Goal: Transaction & Acquisition: Book appointment/travel/reservation

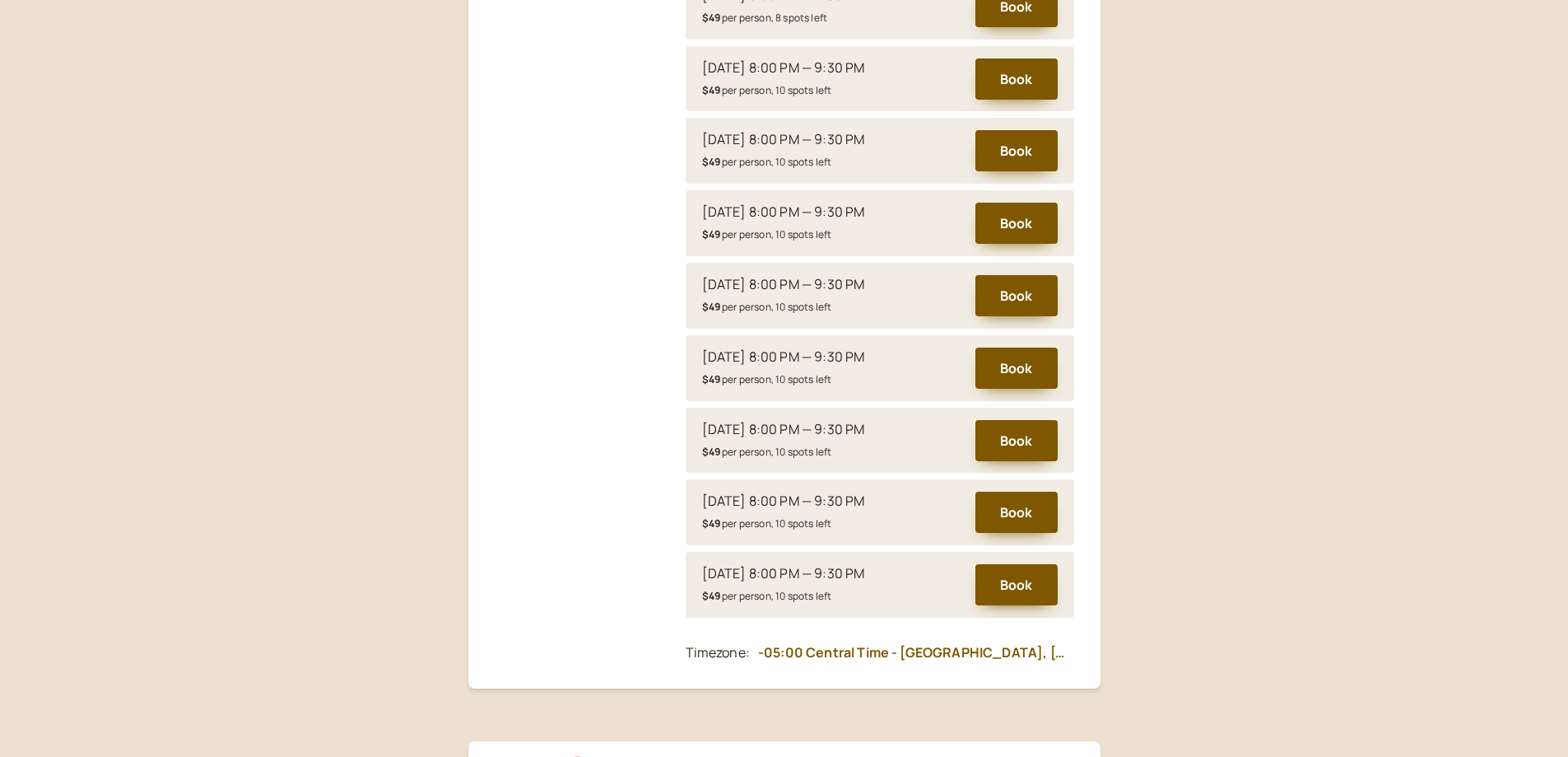
scroll to position [651, 0]
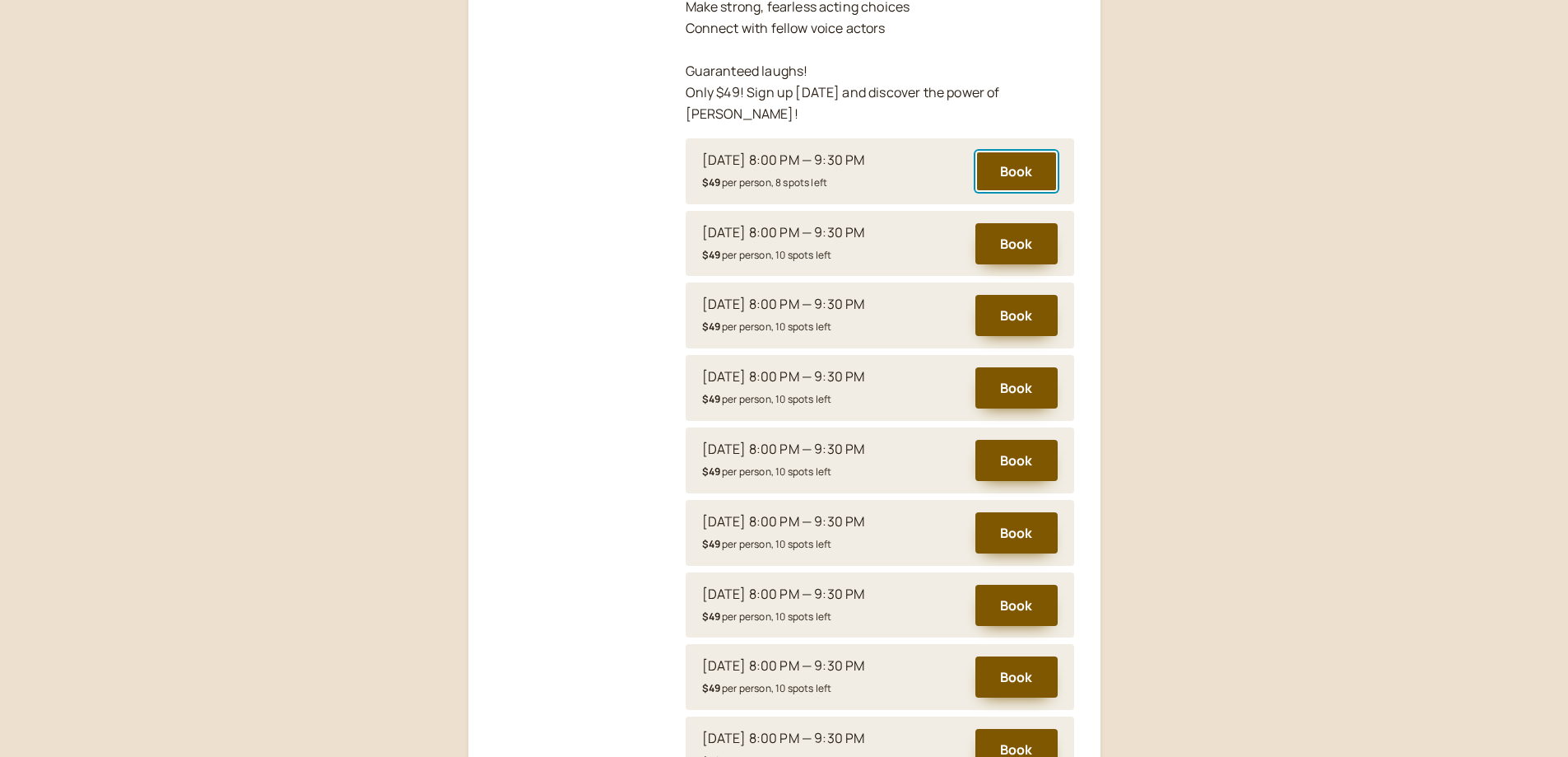
click at [1022, 151] on button "Book" at bounding box center [1016, 171] width 82 height 41
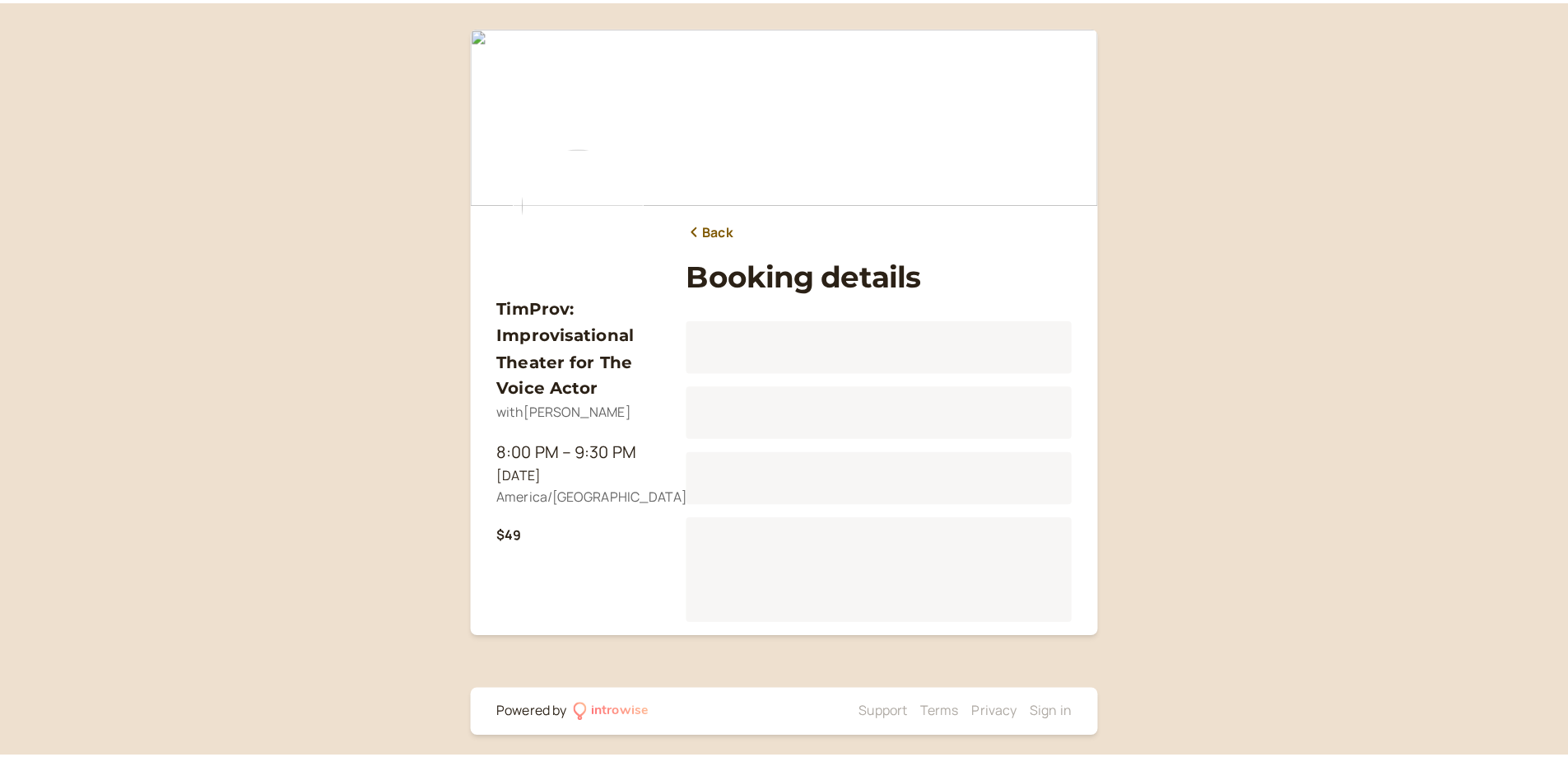
scroll to position [7, 0]
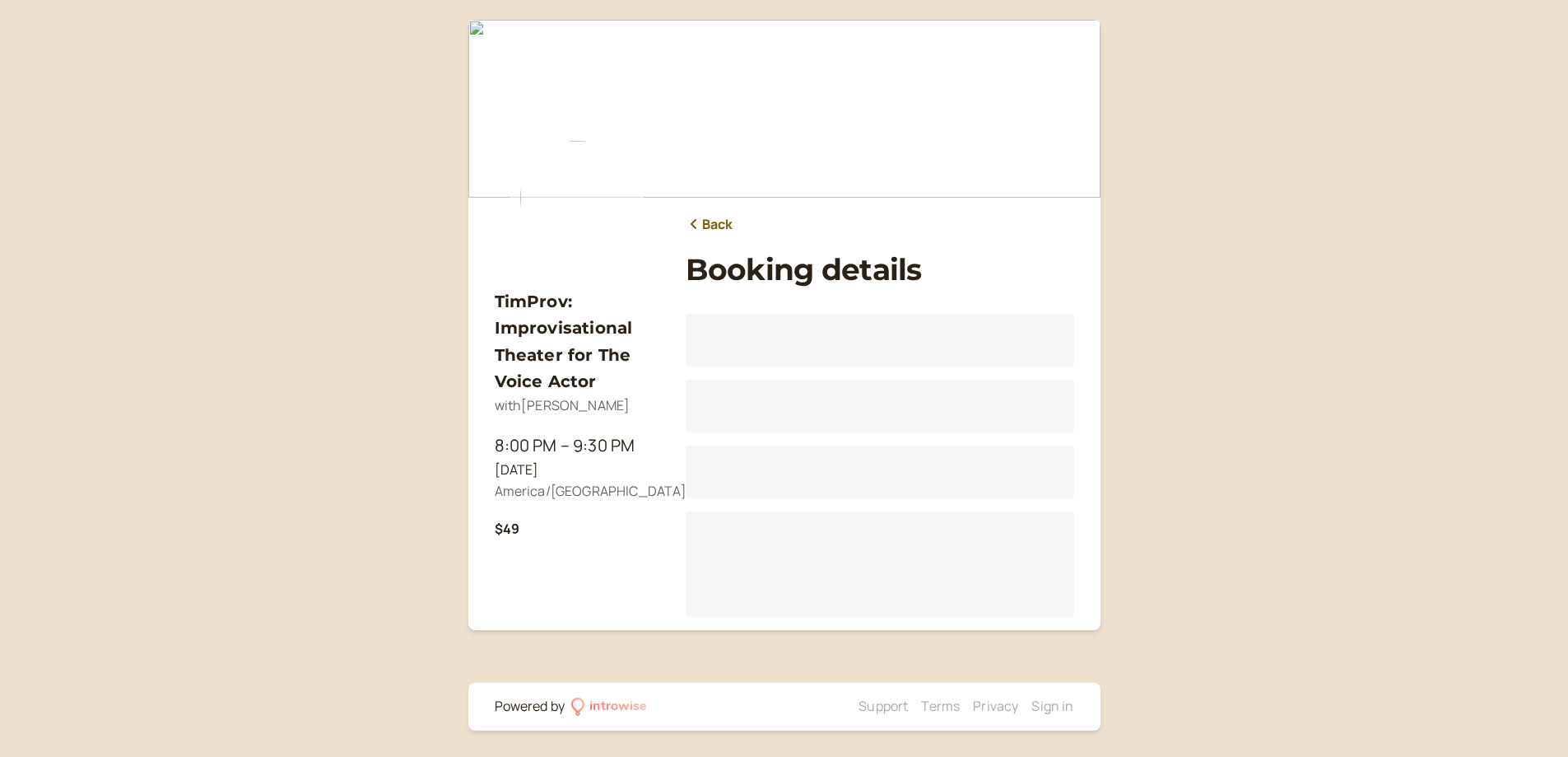
scroll to position [204, 0]
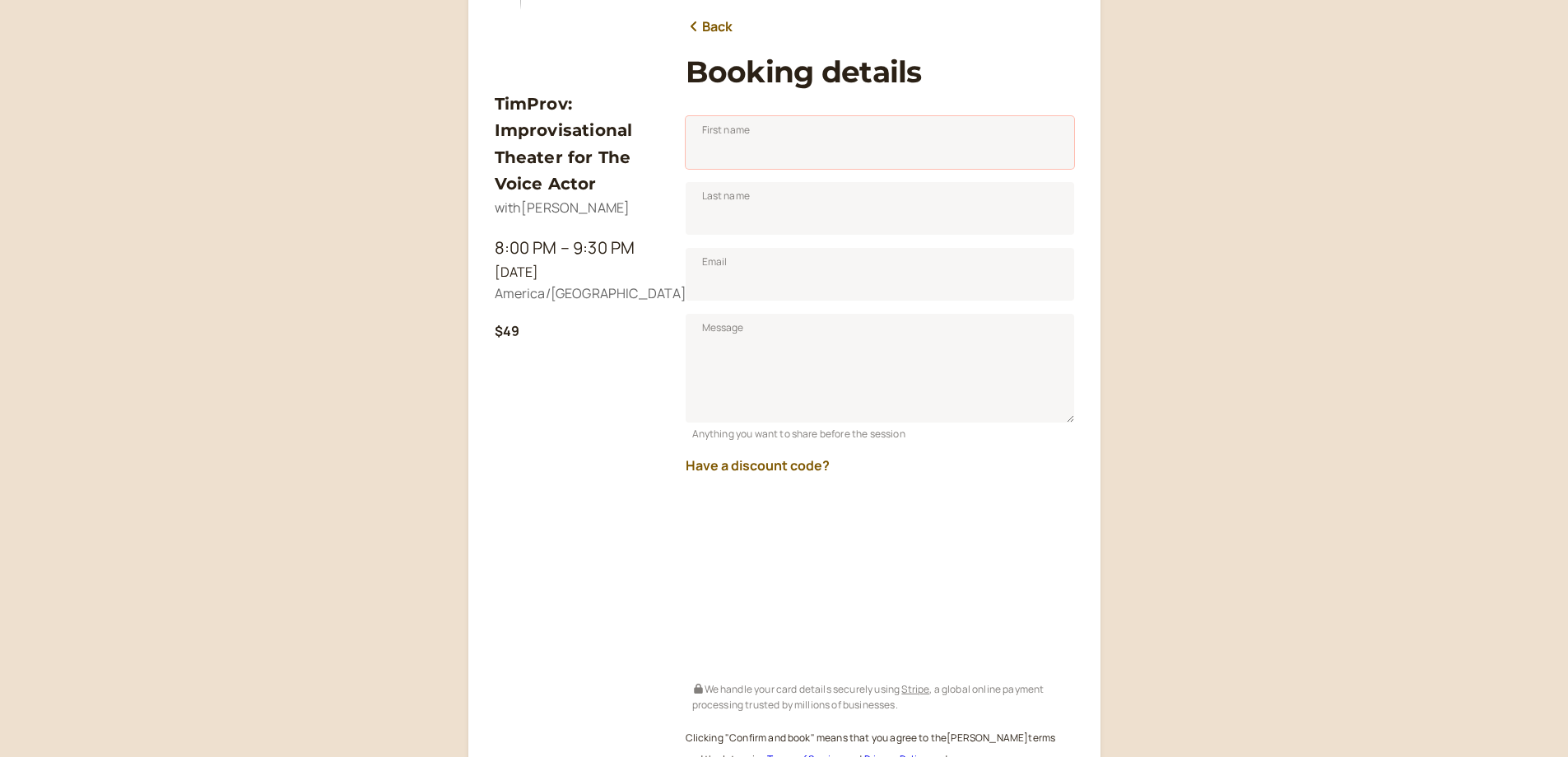
drag, startPoint x: 786, startPoint y: 159, endPoint x: 881, endPoint y: 179, distance: 97.1
click at [787, 159] on input "First name" at bounding box center [880, 142] width 388 height 53
type input "[PERSON_NAME]"
type input "Vaadeland"
type input "[PERSON_NAME][EMAIL_ADDRESS][DOMAIN_NAME]"
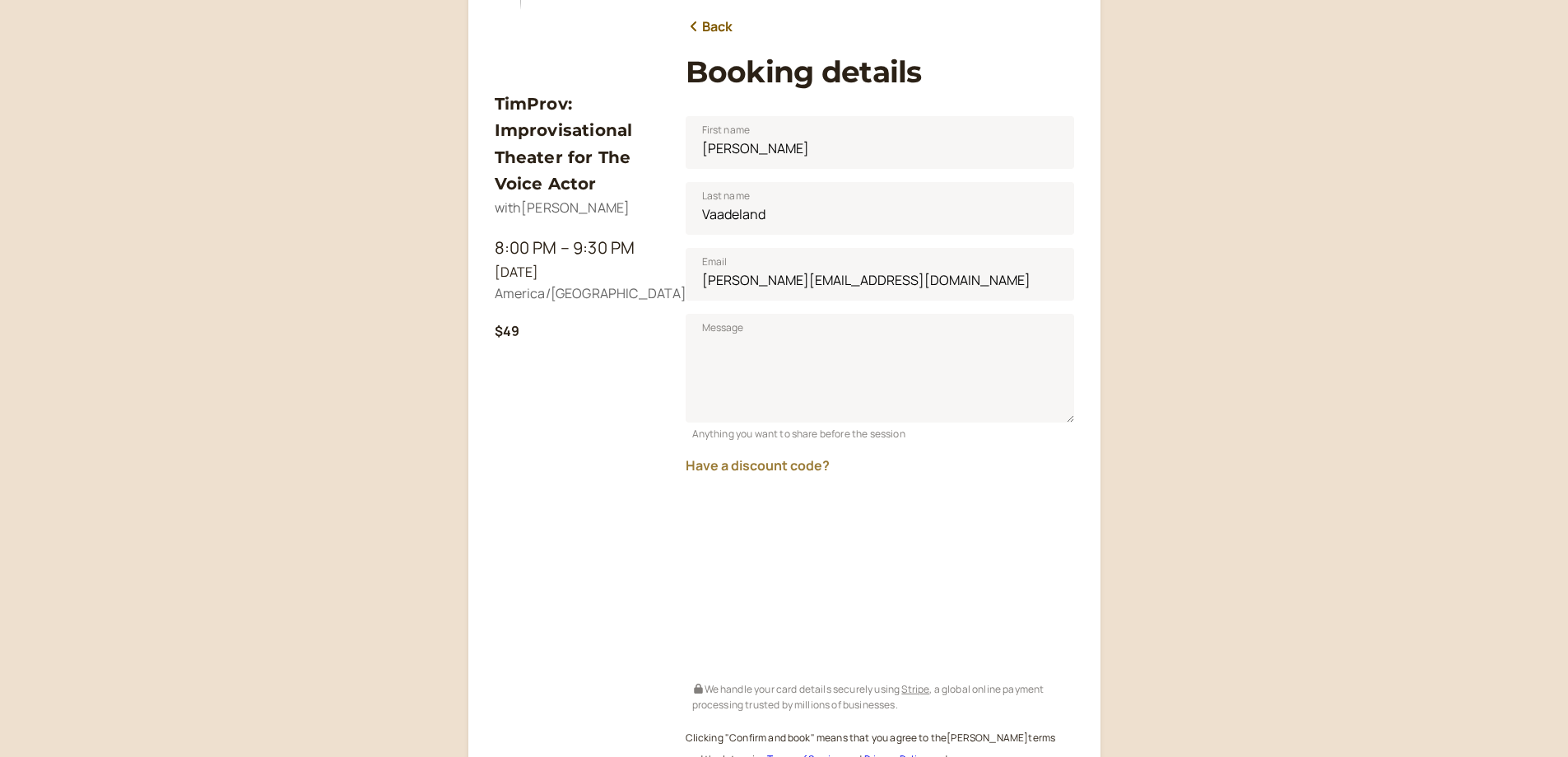
click at [741, 462] on button "Have a discount code?" at bounding box center [758, 465] width 144 height 15
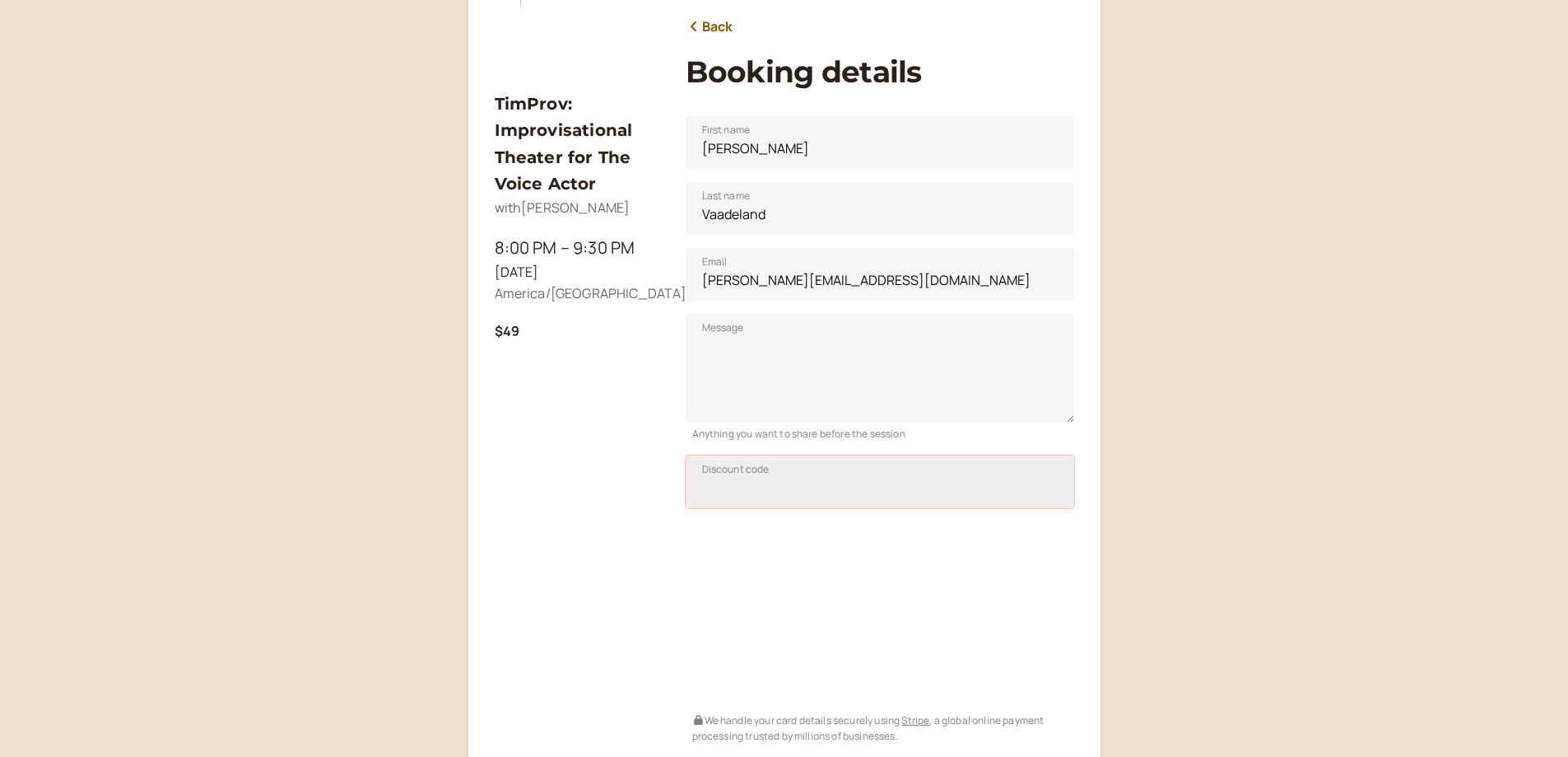
click at [786, 493] on input "Discount code" at bounding box center [880, 482] width 388 height 53
type input "SAVPRO25"
drag, startPoint x: 1052, startPoint y: 487, endPoint x: 1060, endPoint y: 451, distance: 36.9
click at [1051, 487] on button "Apply" at bounding box center [1031, 487] width 52 height 28
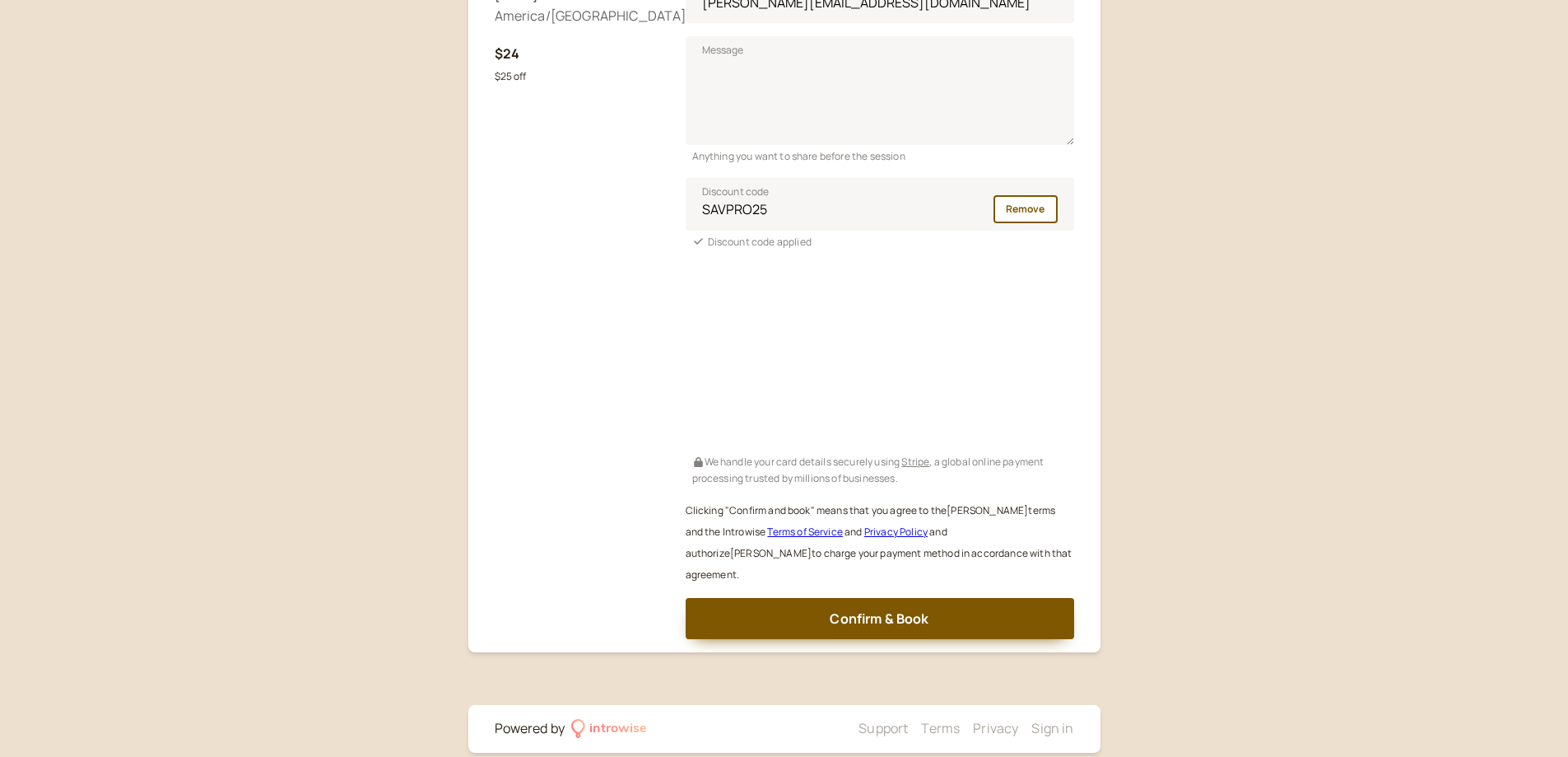
scroll to position [482, 0]
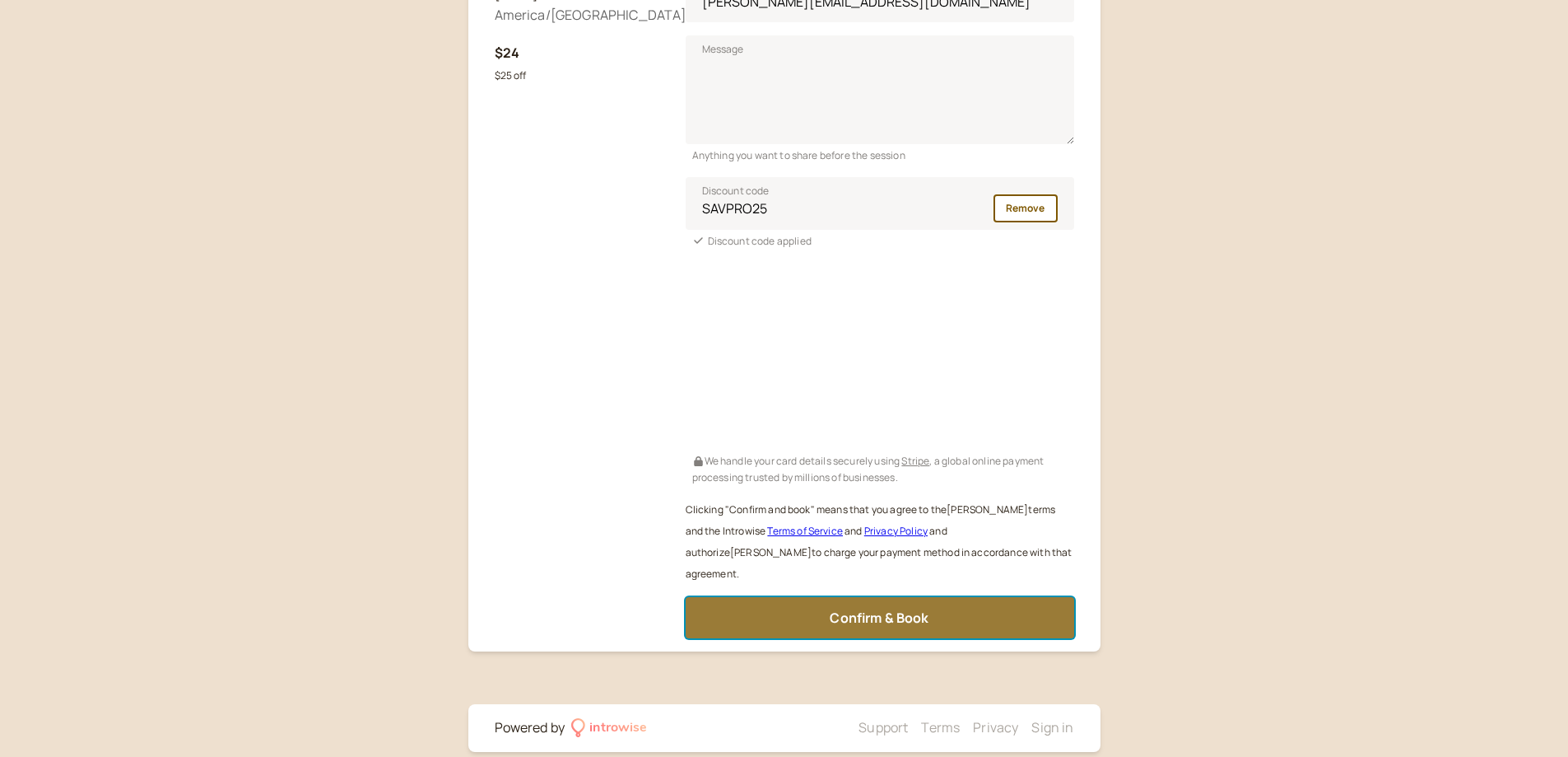
click at [931, 597] on button "Confirm & Book" at bounding box center [880, 618] width 388 height 41
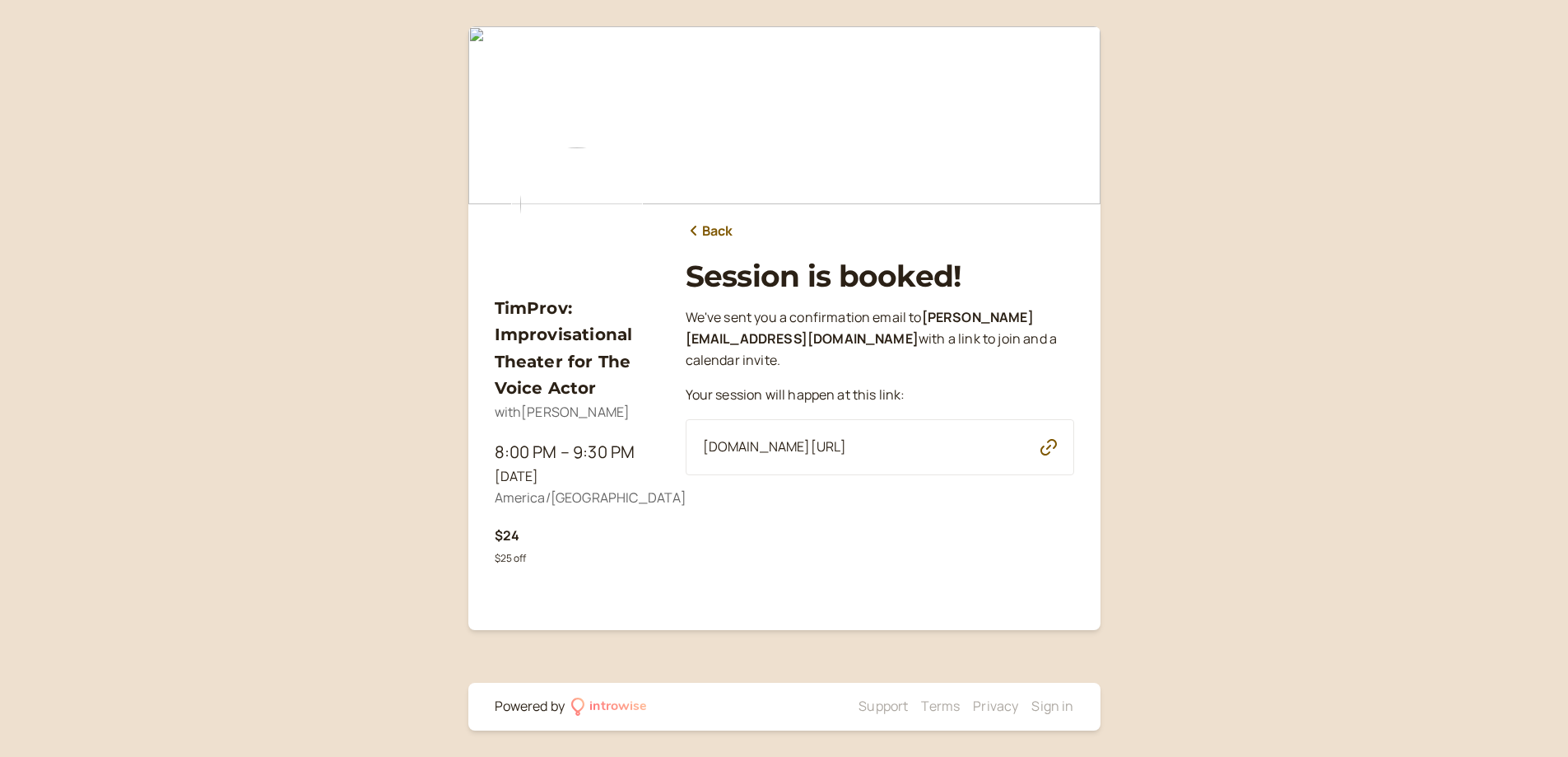
scroll to position [0, 0]
click at [702, 228] on icon at bounding box center [700, 230] width 17 height 13
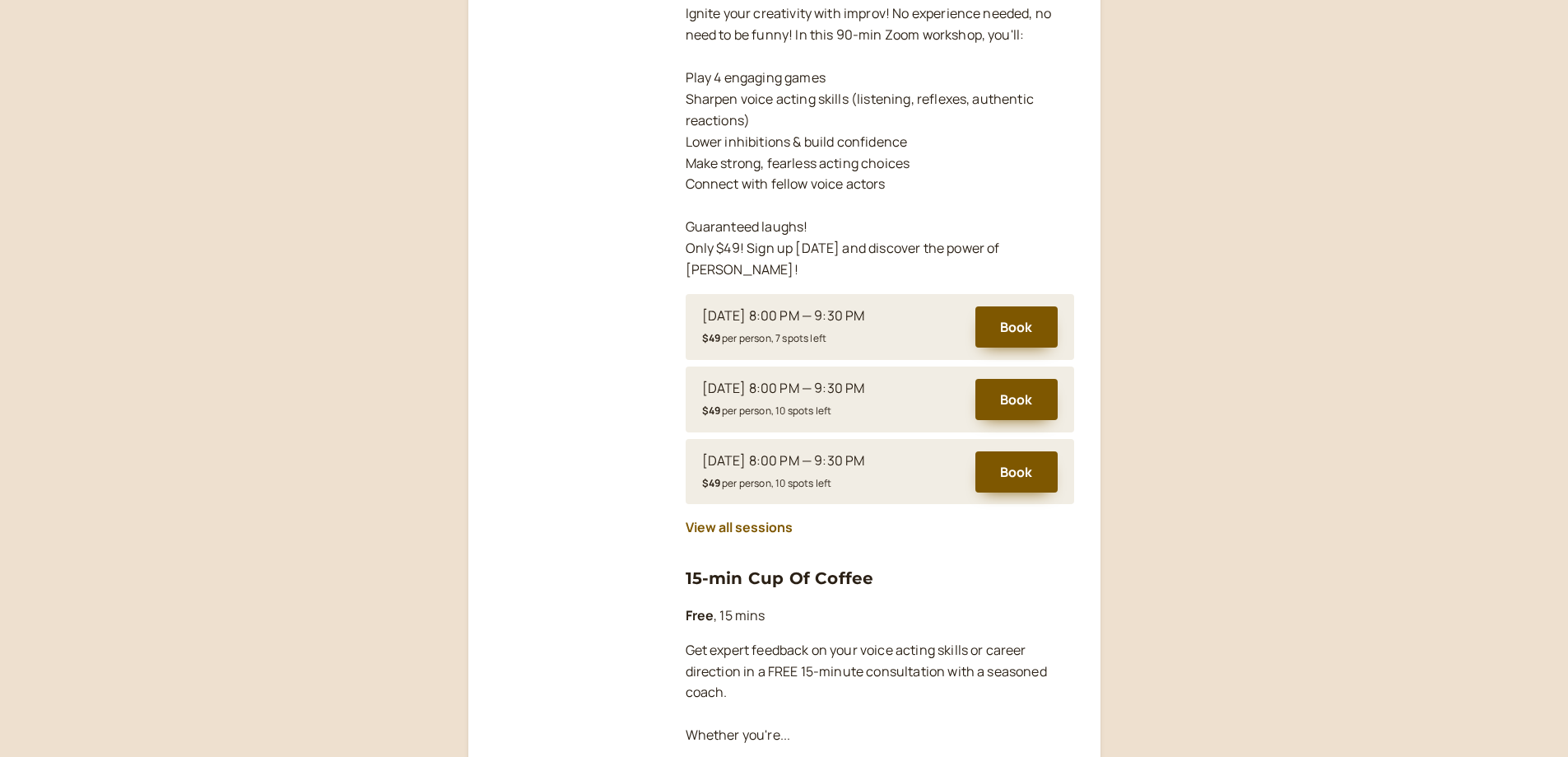
scroll to position [1235, 0]
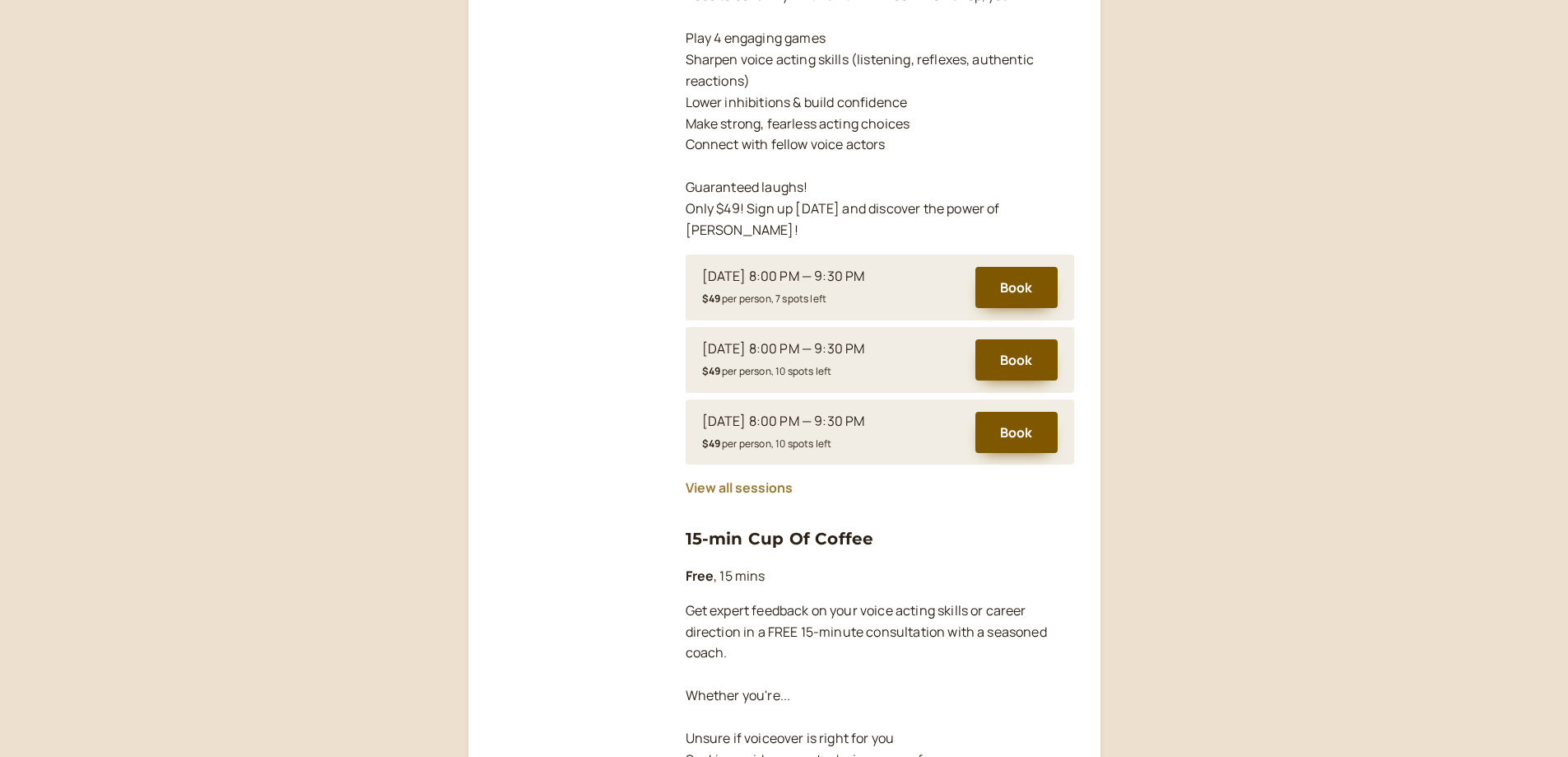
click at [763, 480] on button "View all sessions" at bounding box center [739, 487] width 107 height 15
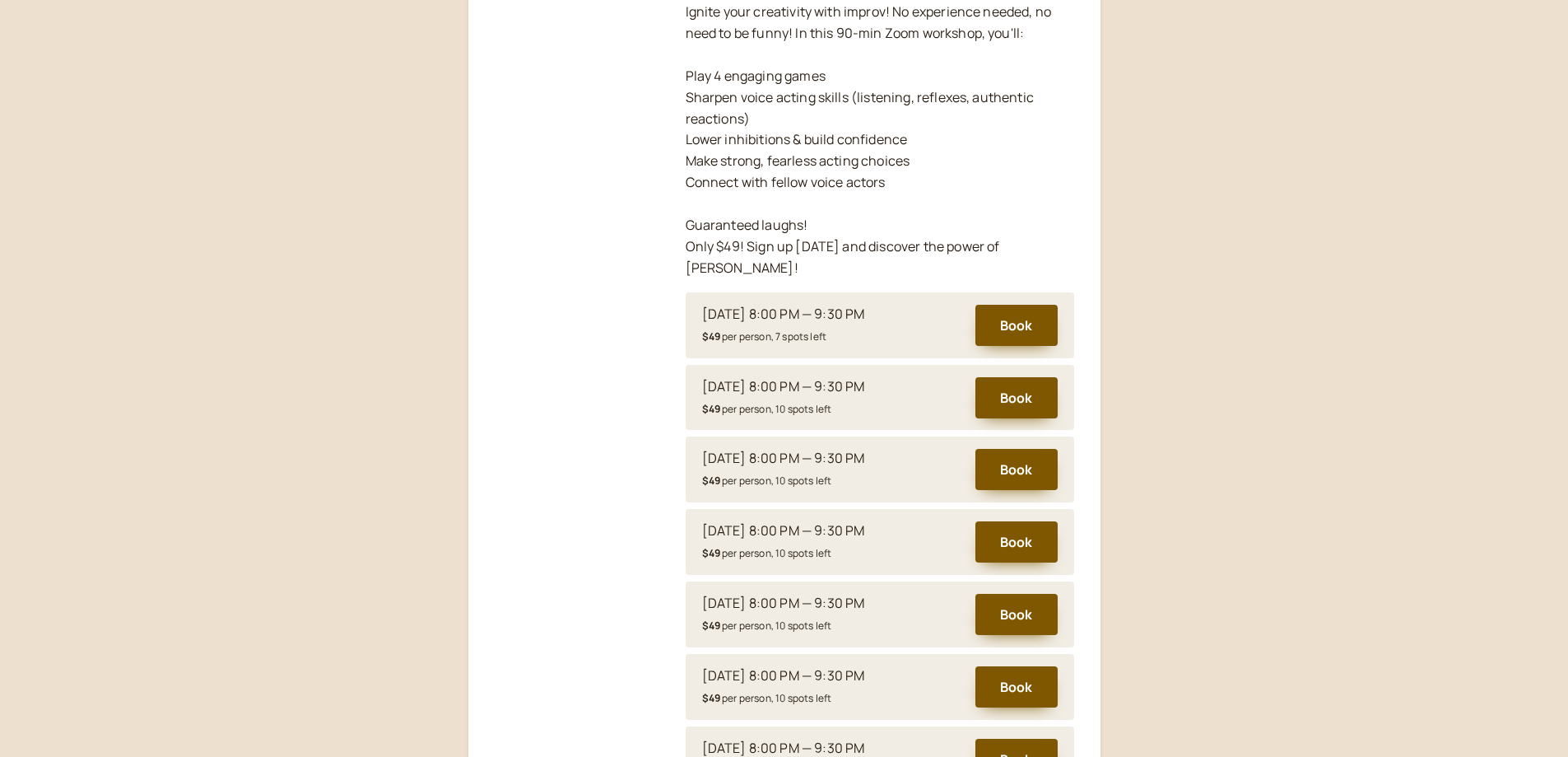
scroll to position [489, 0]
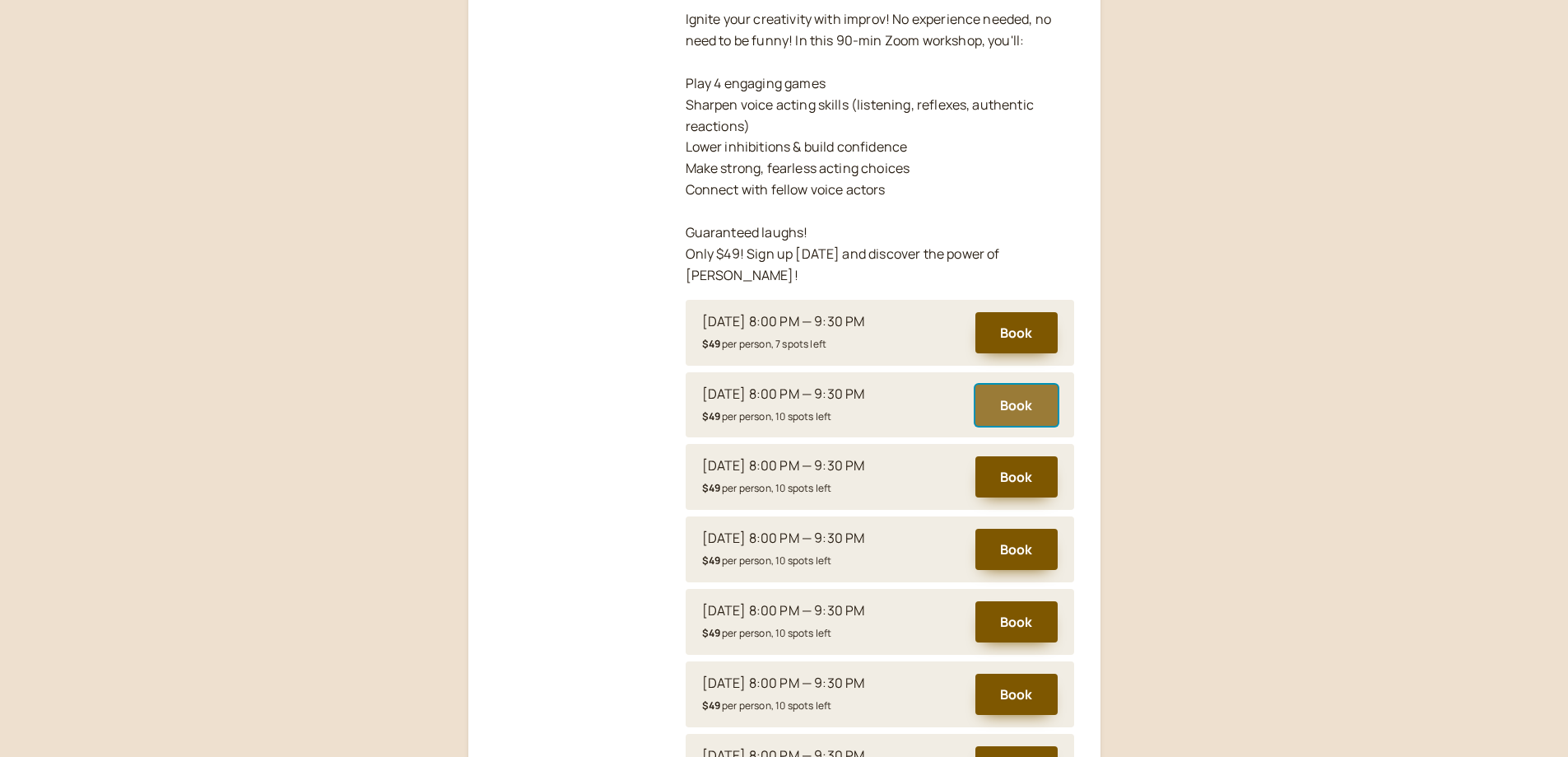
click at [1017, 386] on button "Book" at bounding box center [1016, 404] width 82 height 41
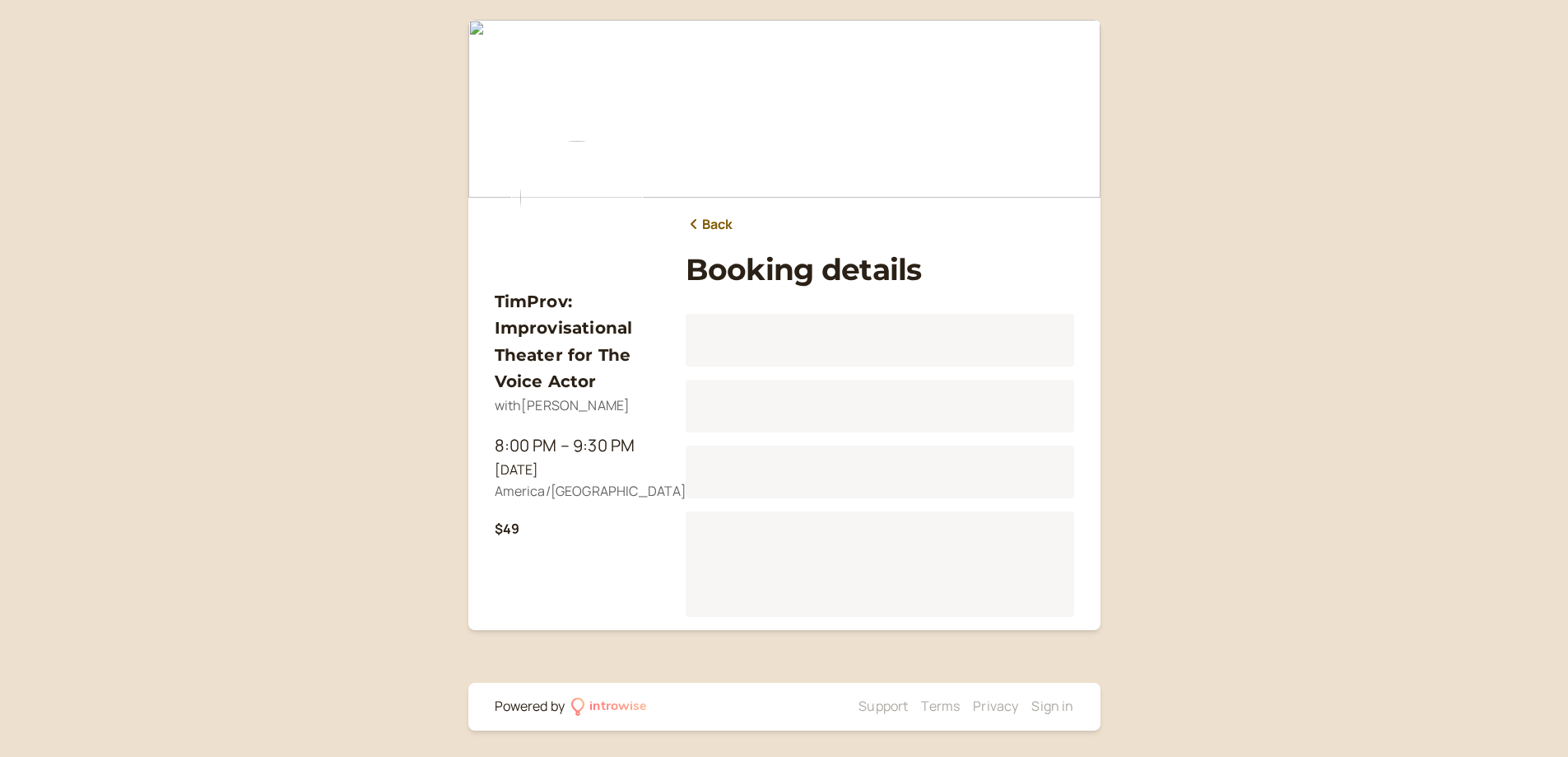
scroll to position [204, 0]
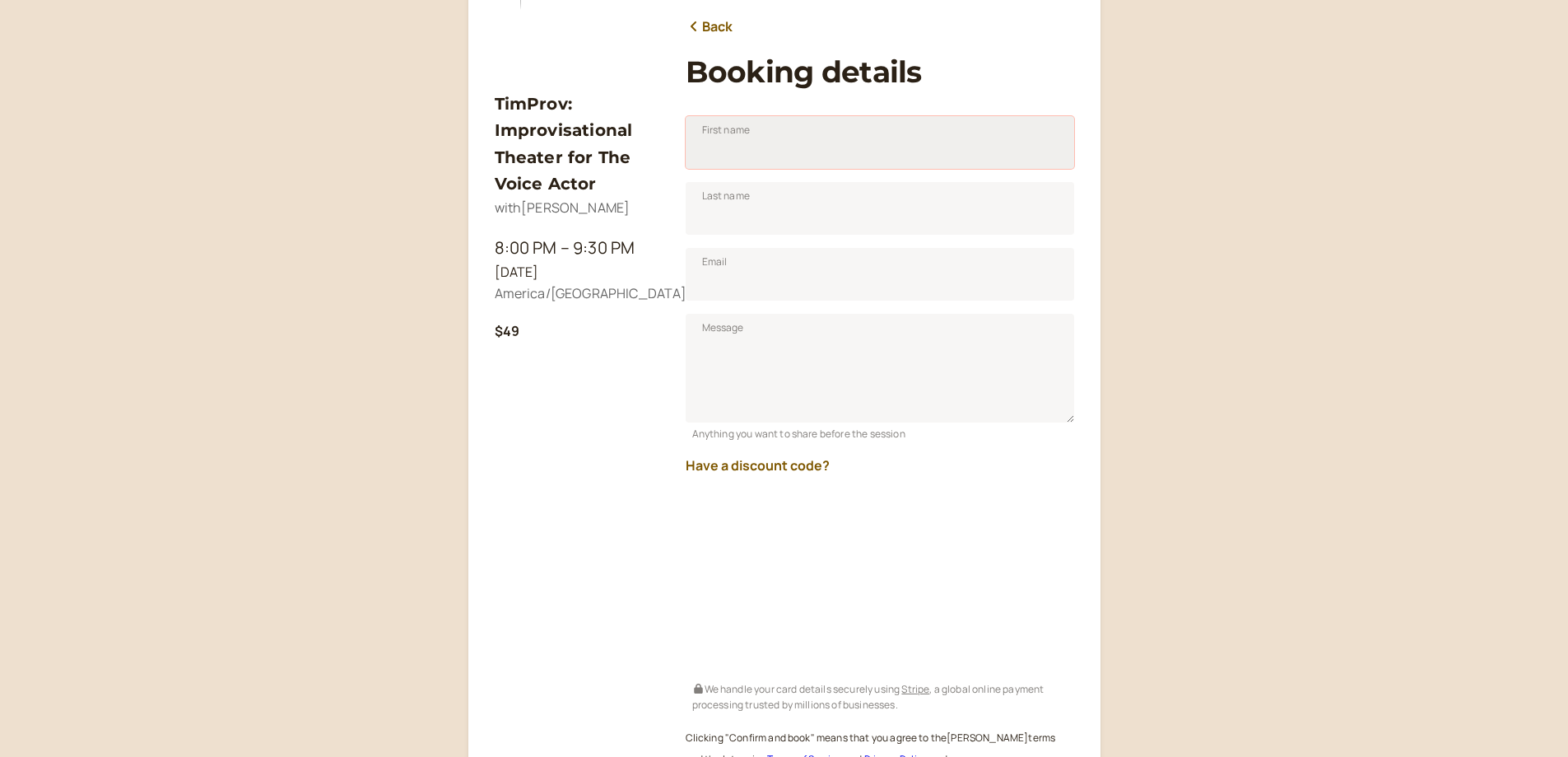
click at [789, 148] on input "First name" at bounding box center [880, 142] width 388 height 53
type input "[PERSON_NAME]"
type input "Vaadeland"
click at [705, 23] on link "Back" at bounding box center [709, 27] width 47 height 21
